Goal: Obtain resource: Download file/media

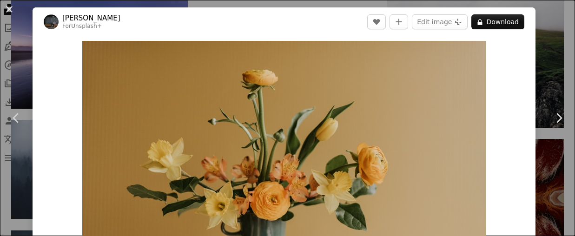
scroll to position [83, 0]
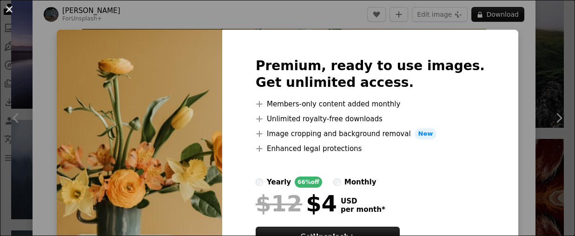
click at [500, 13] on div "An X shape Premium, ready to use images. Get unlimited access. A plus sign Memb…" at bounding box center [287, 118] width 575 height 236
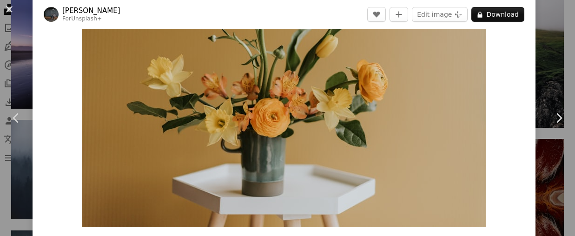
click at [418, 95] on img "Zoom in on this image" at bounding box center [284, 93] width 404 height 270
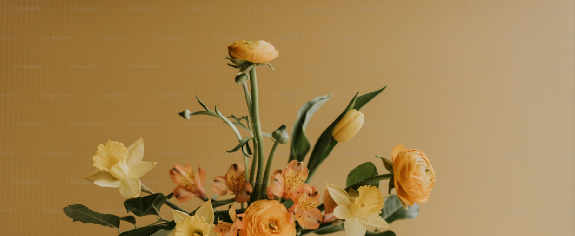
scroll to position [74, 0]
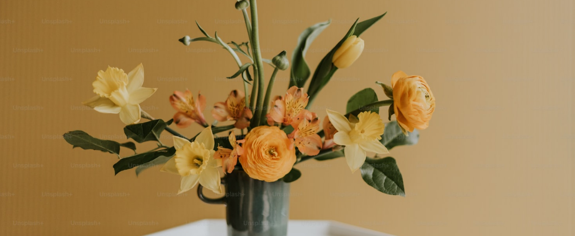
click at [418, 95] on img "Zoom out on this image" at bounding box center [288, 118] width 576 height 384
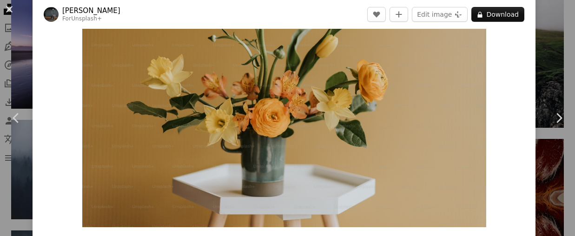
scroll to position [74, 0]
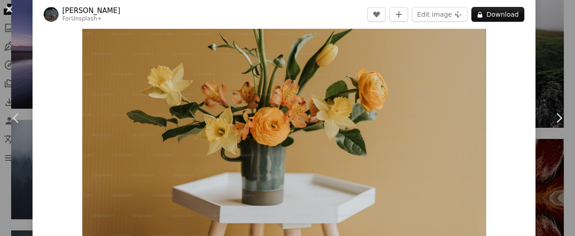
click at [418, 95] on img "Zoom in on this image" at bounding box center [284, 102] width 404 height 270
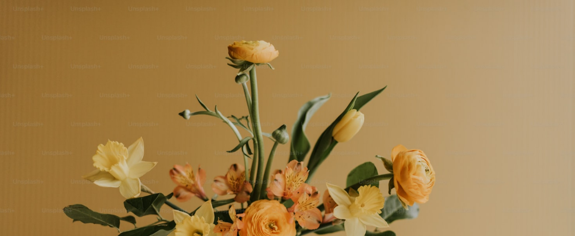
scroll to position [74, 0]
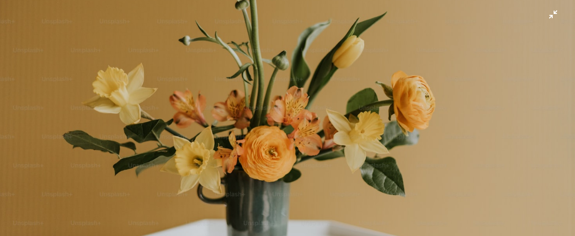
click at [504, 35] on img "Zoom out on this image" at bounding box center [288, 118] width 576 height 384
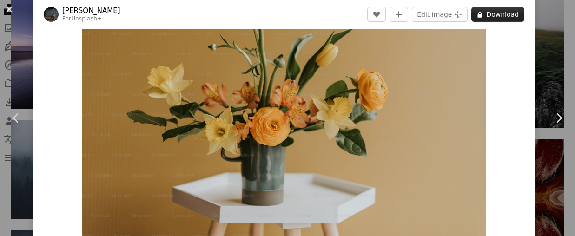
click at [503, 15] on button "A lock Download" at bounding box center [497, 14] width 53 height 15
